Goal: Transaction & Acquisition: Purchase product/service

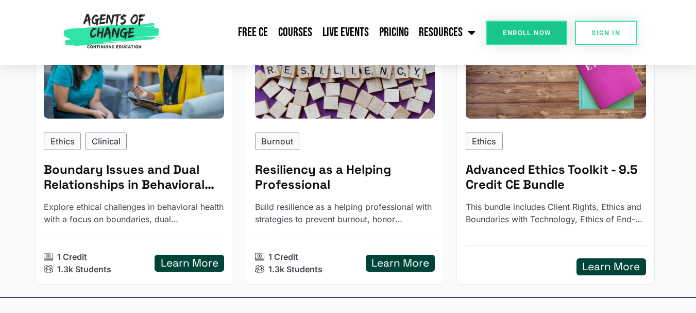
scroll to position [508, 0]
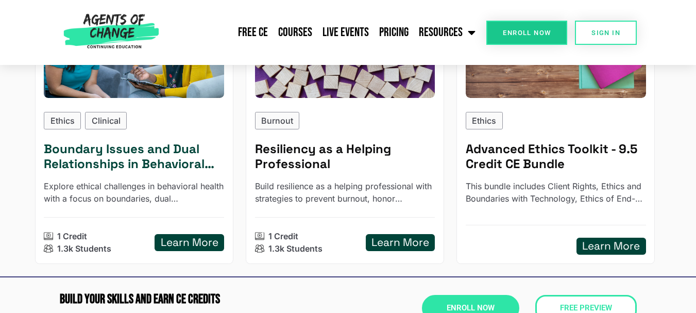
click at [132, 162] on h5 "Boundary Issues and Dual Relationships in Behavioral Health" at bounding box center [134, 157] width 180 height 30
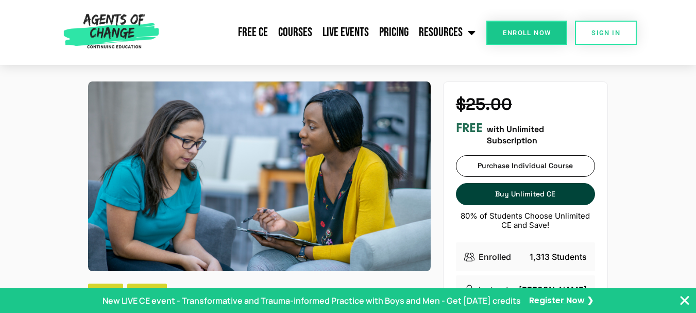
click at [682, 301] on icon "Close Banner" at bounding box center [685, 300] width 12 height 12
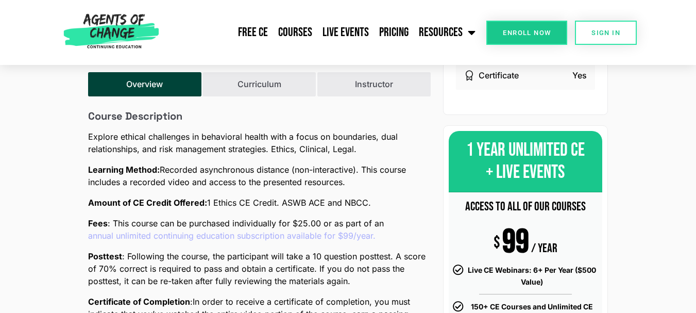
scroll to position [309, 0]
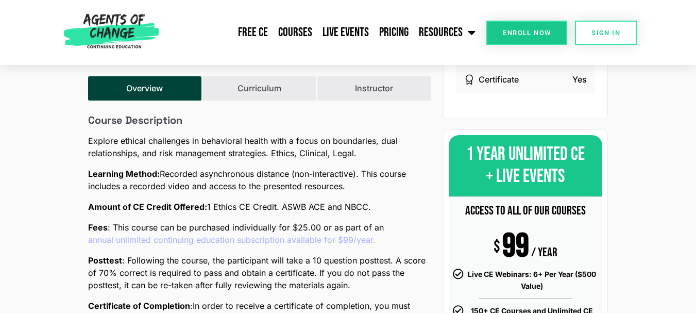
click at [209, 238] on link "annual unlimited continuing education subscription available for $99/year." at bounding box center [232, 240] width 288 height 12
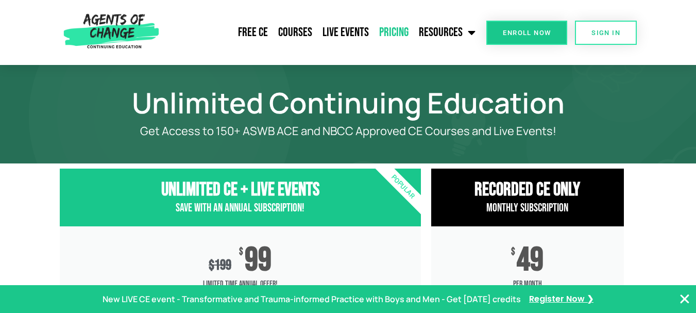
click at [682, 297] on icon "Close Banner" at bounding box center [685, 299] width 12 height 12
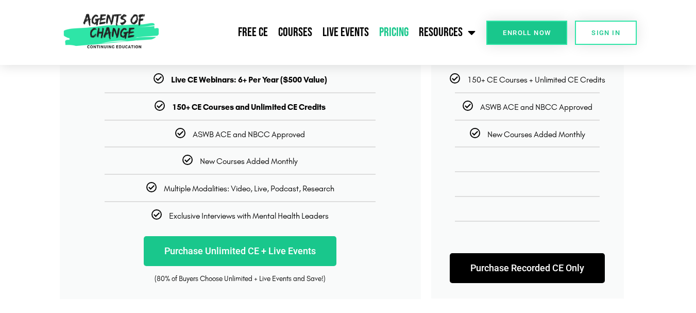
scroll to position [261, 0]
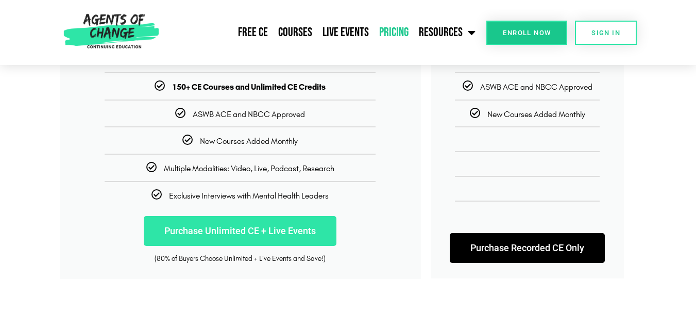
click at [255, 234] on link "Purchase Unlimited CE + Live Events" at bounding box center [240, 231] width 193 height 30
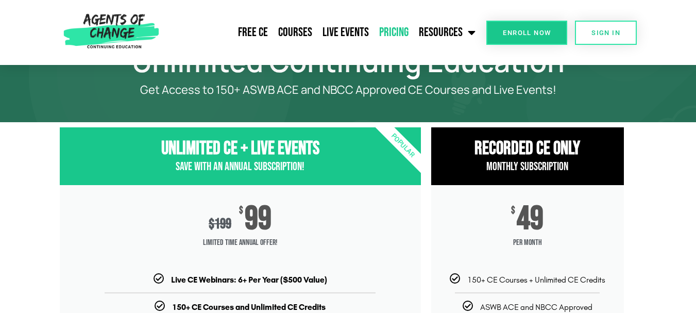
scroll to position [0, 0]
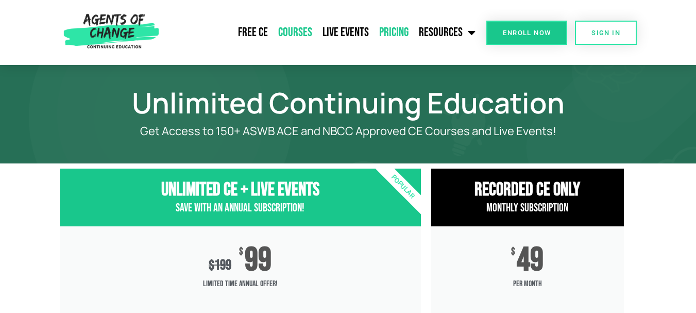
click at [295, 36] on link "Courses" at bounding box center [295, 33] width 44 height 26
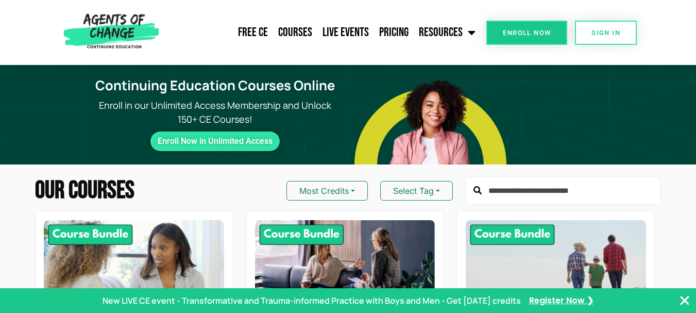
click at [550, 192] on input "text" at bounding box center [563, 191] width 196 height 28
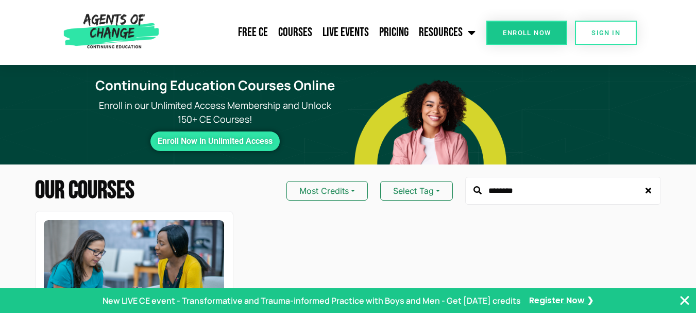
type input "********"
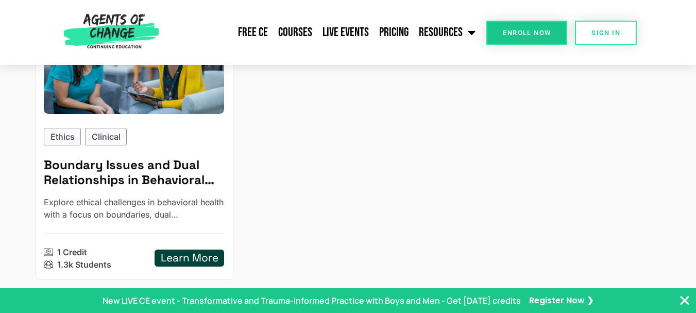
scroll to position [254, 0]
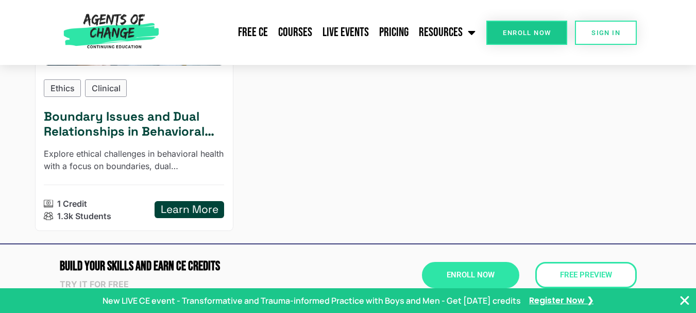
click at [88, 135] on h5 "Boundary Issues and Dual Relationships in Behavioral Health" at bounding box center [134, 124] width 180 height 30
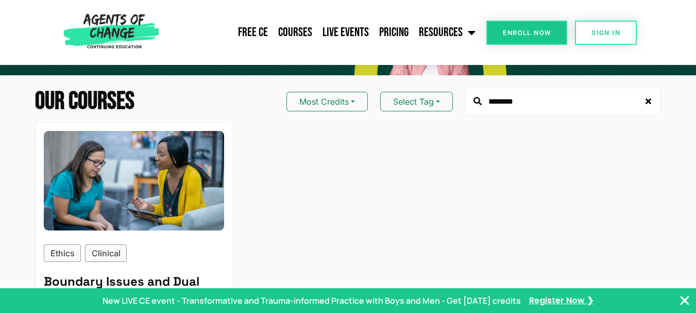
scroll to position [0, 0]
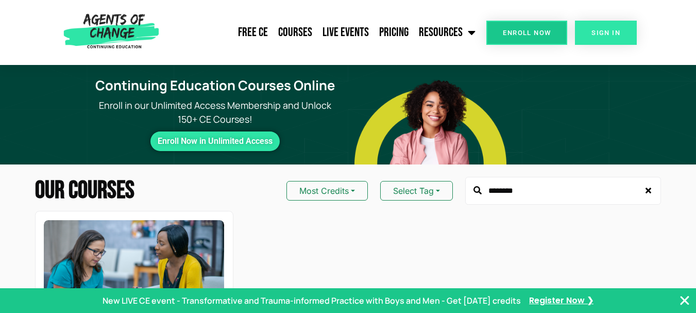
click at [608, 39] on link "SIGN IN" at bounding box center [606, 33] width 62 height 24
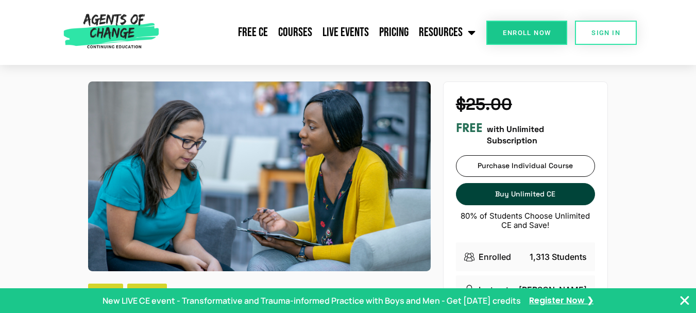
click at [683, 294] on icon "Close Banner" at bounding box center [685, 300] width 12 height 12
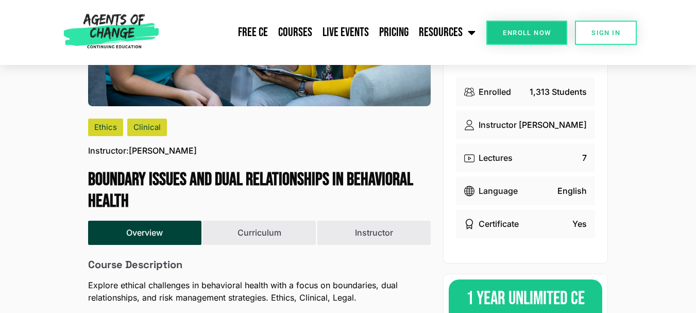
scroll to position [186, 0]
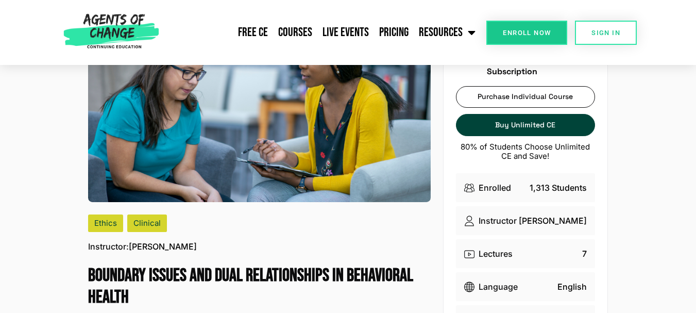
scroll to position [48, 0]
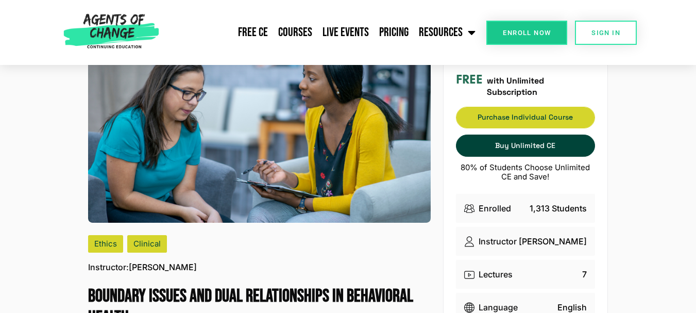
click at [514, 116] on span "Purchase Individual Course" at bounding box center [526, 117] width 138 height 7
